Goal: Task Accomplishment & Management: Manage account settings

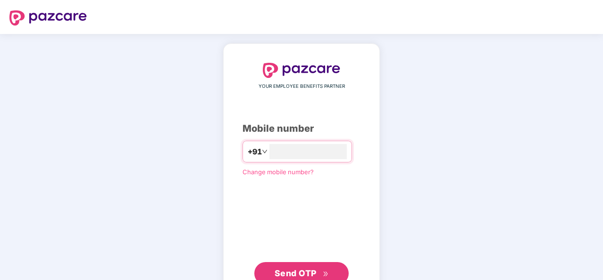
type input "**********"
click at [296, 279] on button "Send OTP" at bounding box center [301, 272] width 94 height 23
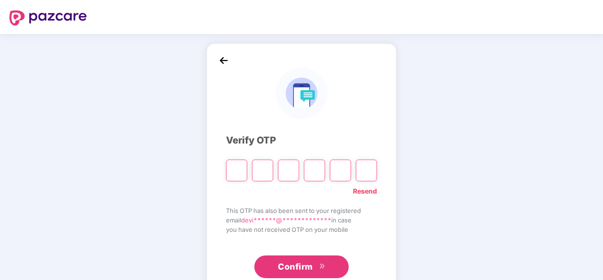
type input "*"
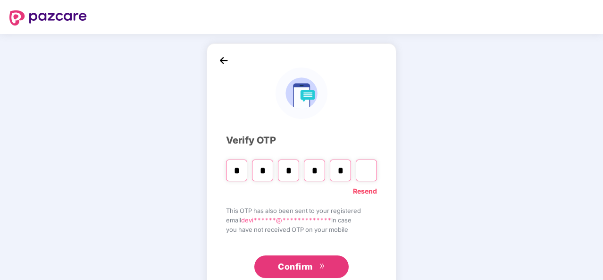
type input "*"
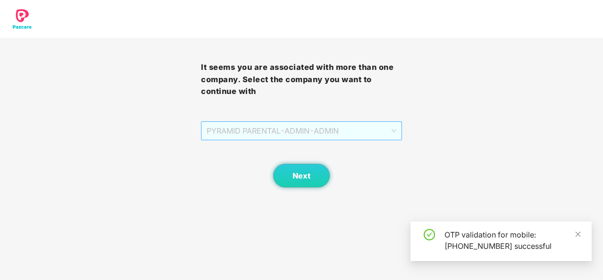
click at [352, 134] on span "PYRAMID PARENTAL - ADMIN - ADMIN" at bounding box center [302, 131] width 190 height 18
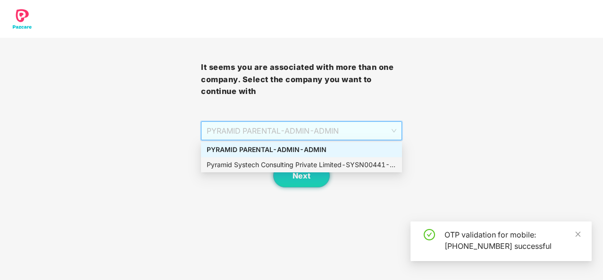
click at [307, 163] on div "Pyramid Systech Consulting Private Limited - SYSN00441 - ADMIN" at bounding box center [302, 164] width 190 height 10
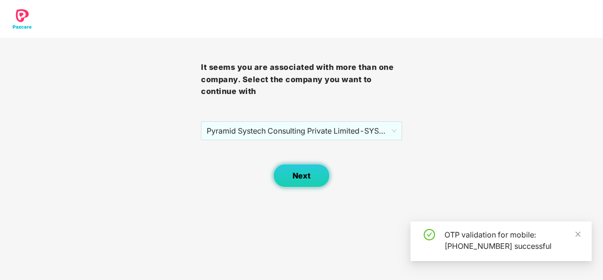
click at [293, 176] on span "Next" at bounding box center [301, 175] width 18 height 9
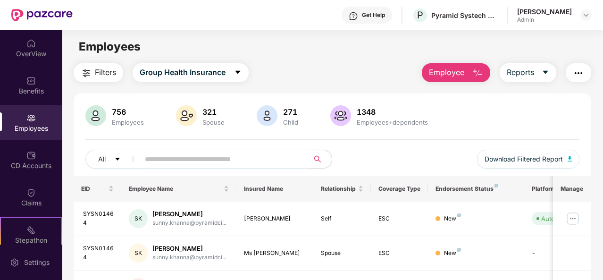
click at [204, 159] on input "text" at bounding box center [220, 159] width 151 height 14
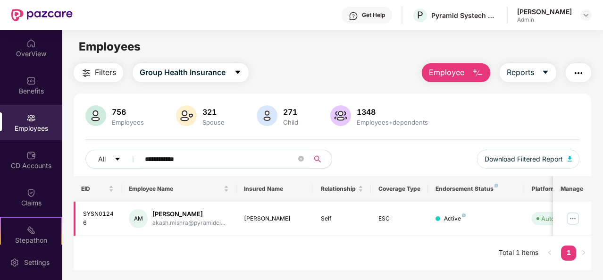
type input "**********"
click at [575, 219] on img at bounding box center [572, 218] width 15 height 15
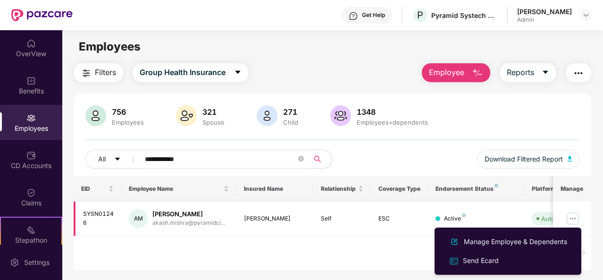
click at [331, 214] on div "Self" at bounding box center [342, 218] width 42 height 9
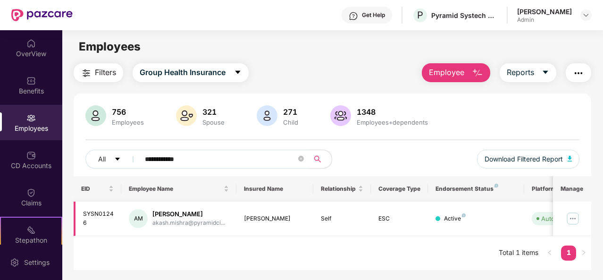
click at [184, 218] on div "akash.mishra@pyramidci..." at bounding box center [188, 222] width 73 height 9
click at [574, 217] on img at bounding box center [572, 218] width 15 height 15
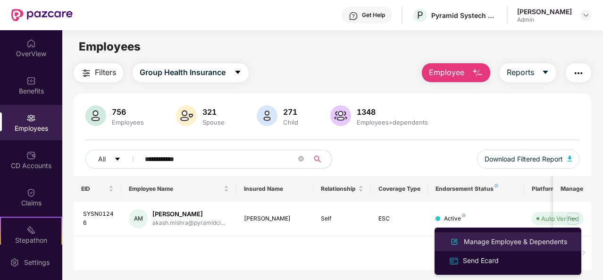
click at [489, 240] on div "Manage Employee & Dependents" at bounding box center [515, 241] width 107 height 10
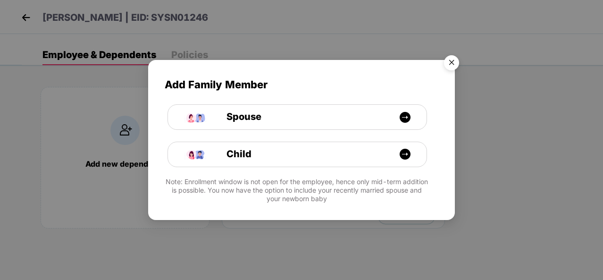
click at [450, 62] on img "Close" at bounding box center [451, 64] width 26 height 26
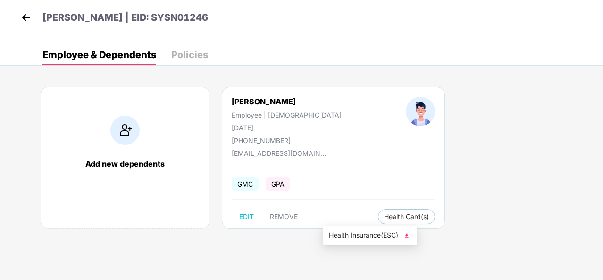
click at [364, 236] on span "Health Insurance(ESC)" at bounding box center [370, 235] width 83 height 10
